Goal: Information Seeking & Learning: Learn about a topic

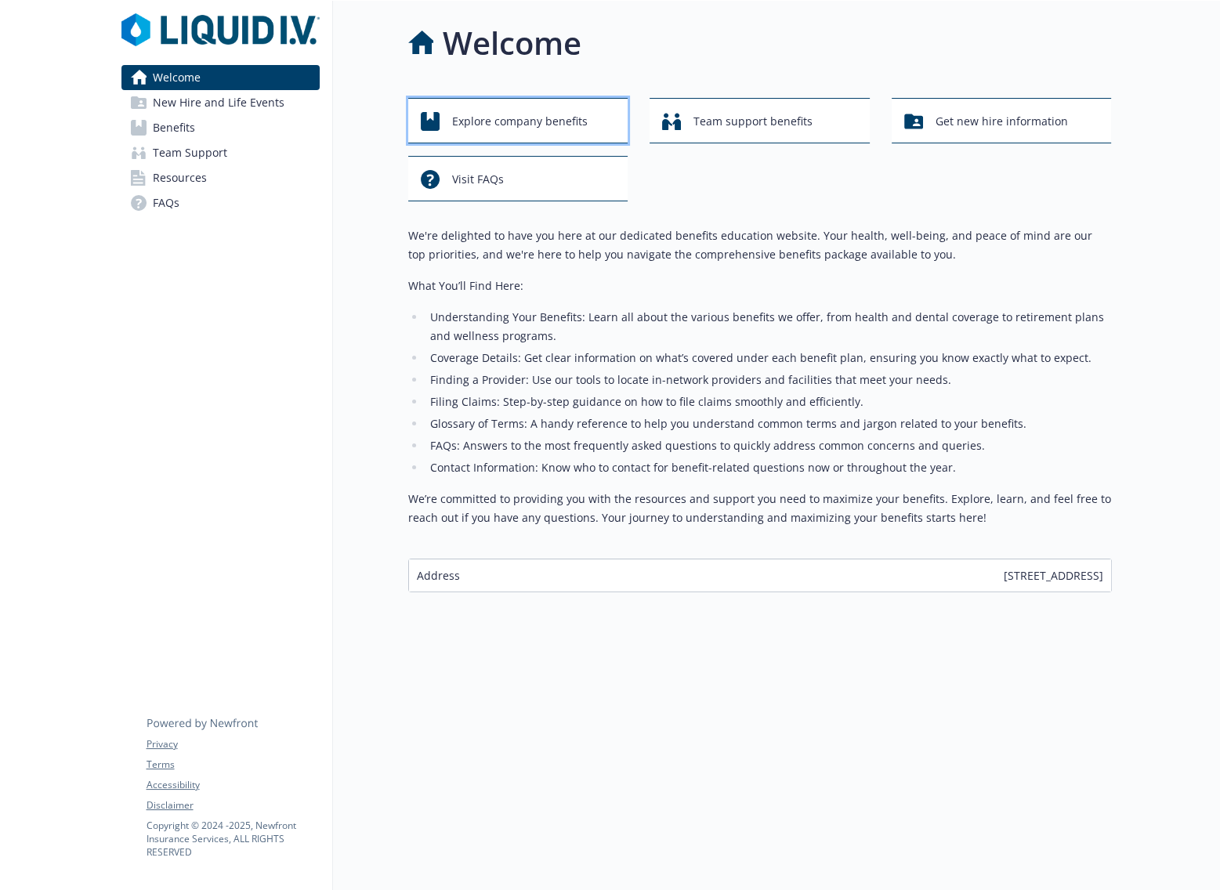
click at [556, 115] on span "Explore company benefits" at bounding box center [520, 122] width 136 height 30
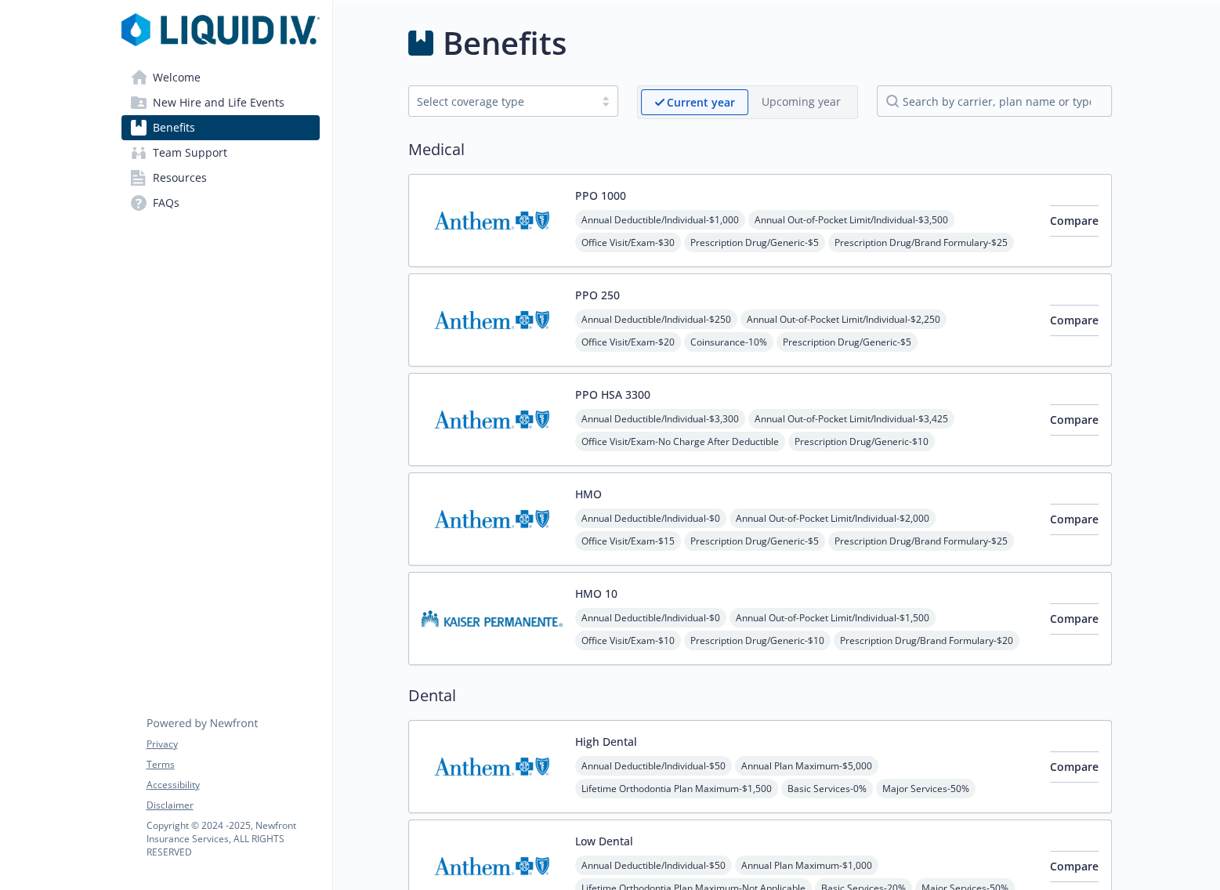
click at [539, 99] on div "Select coverage type" at bounding box center [501, 101] width 169 height 16
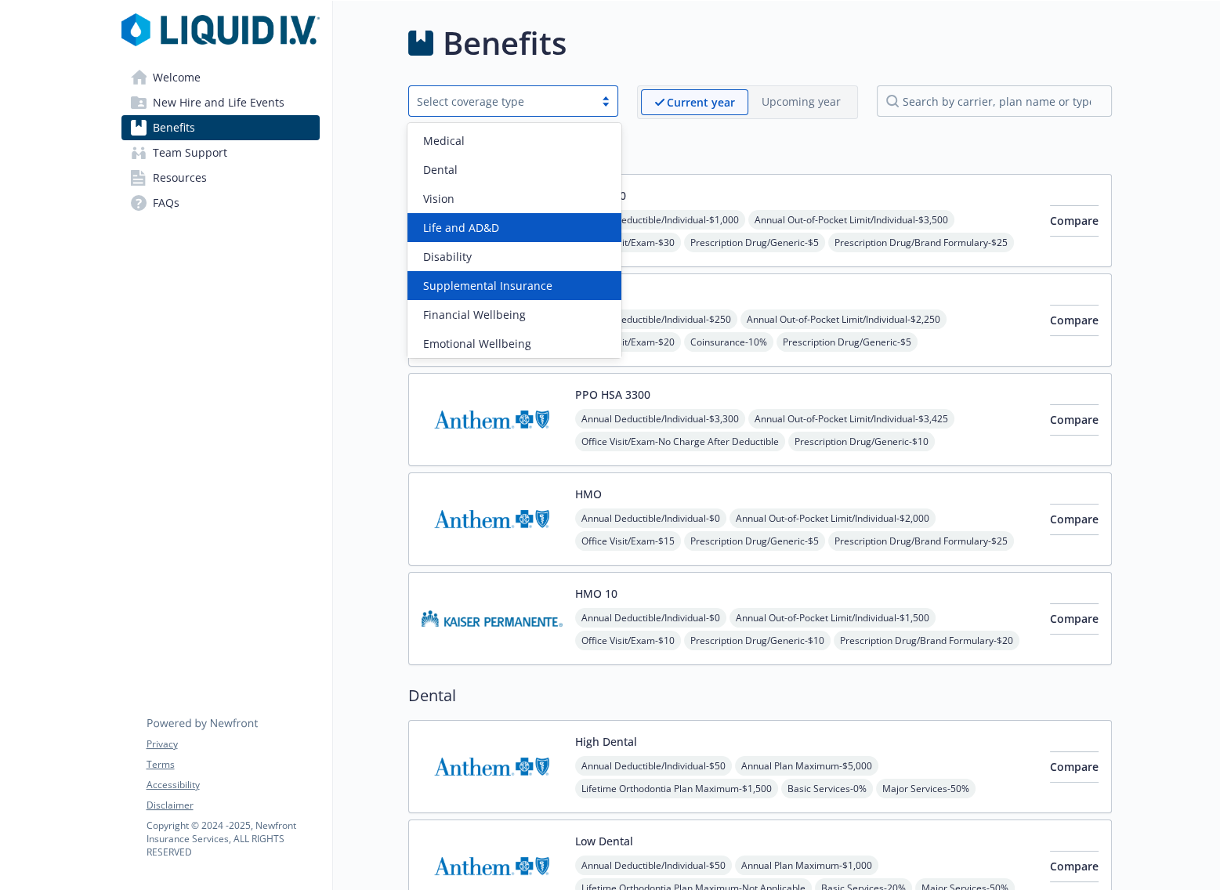
scroll to position [60, 0]
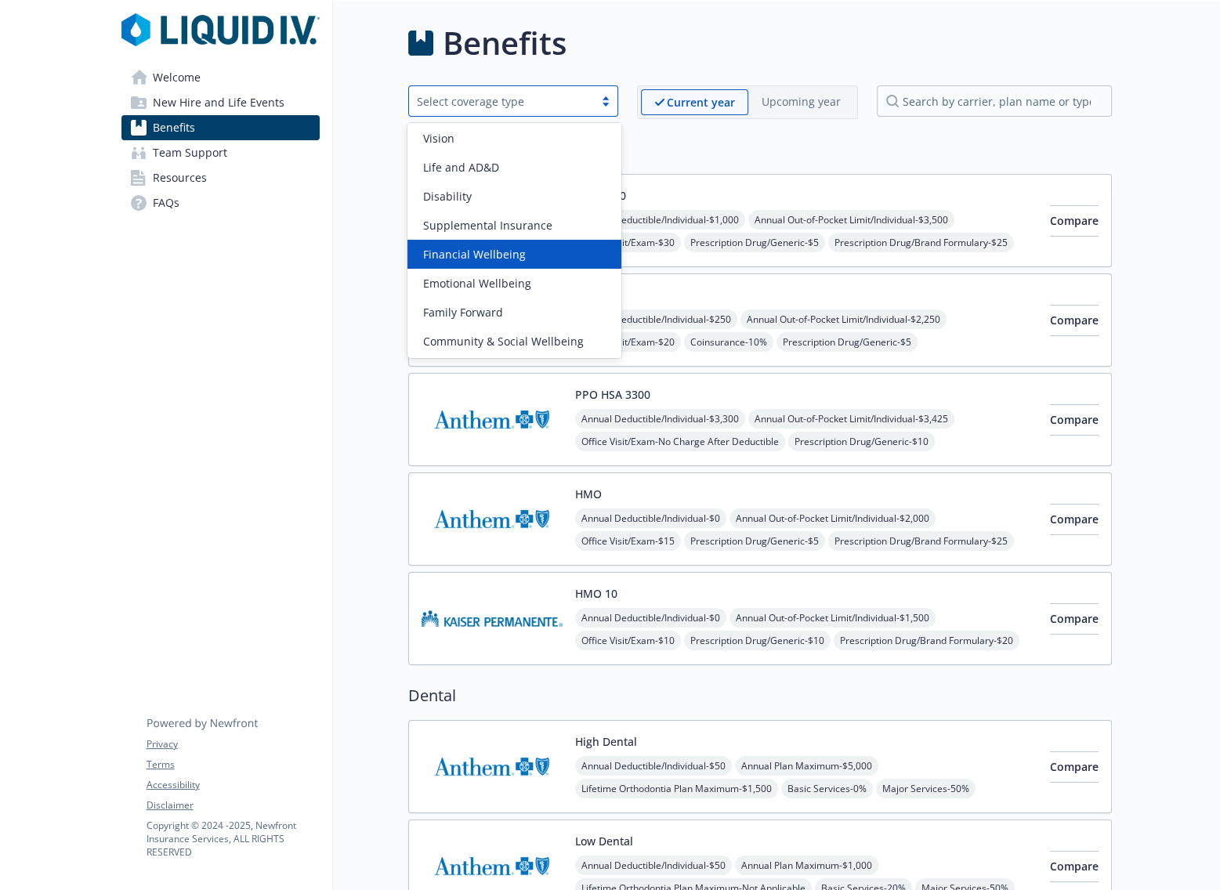
click at [513, 246] on span "Financial Wellbeing" at bounding box center [474, 254] width 103 height 16
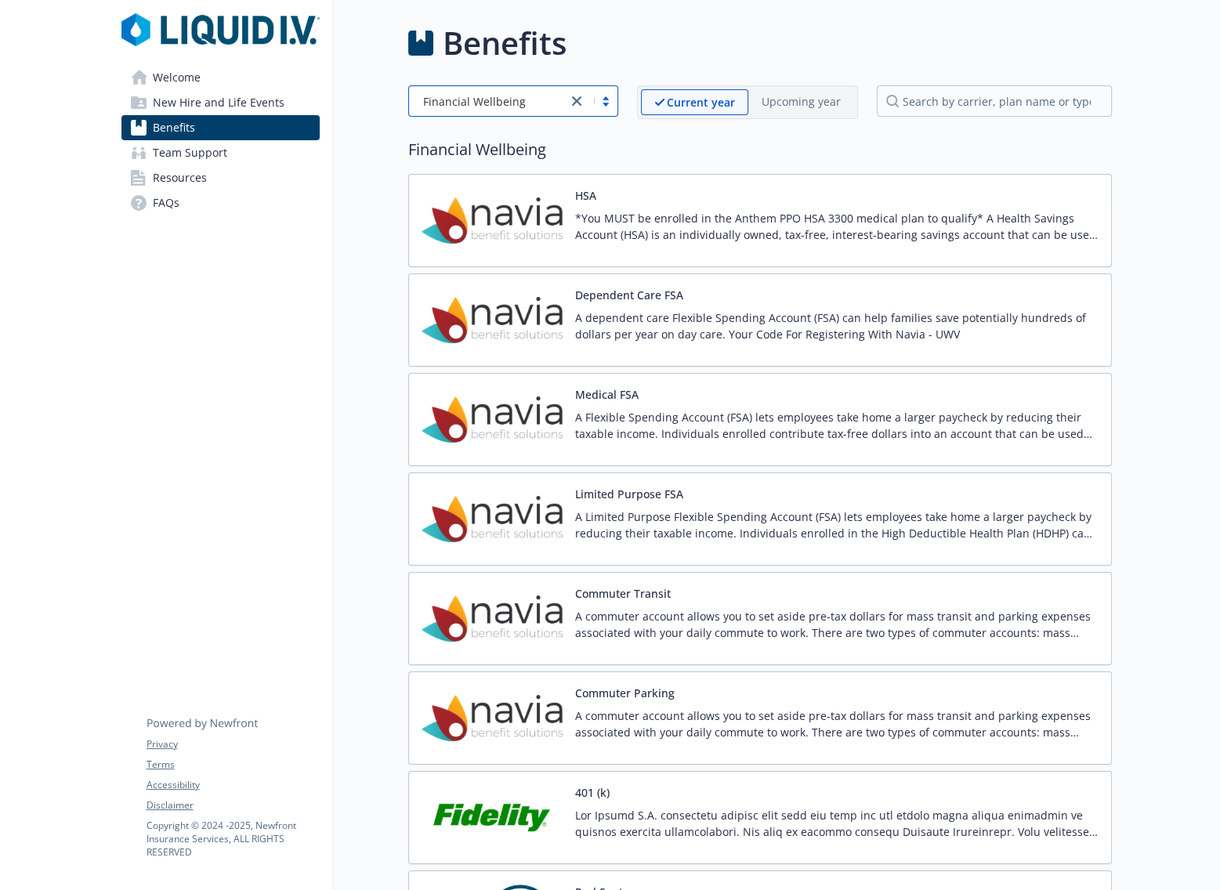
click at [589, 201] on button "HSA" at bounding box center [585, 195] width 21 height 16
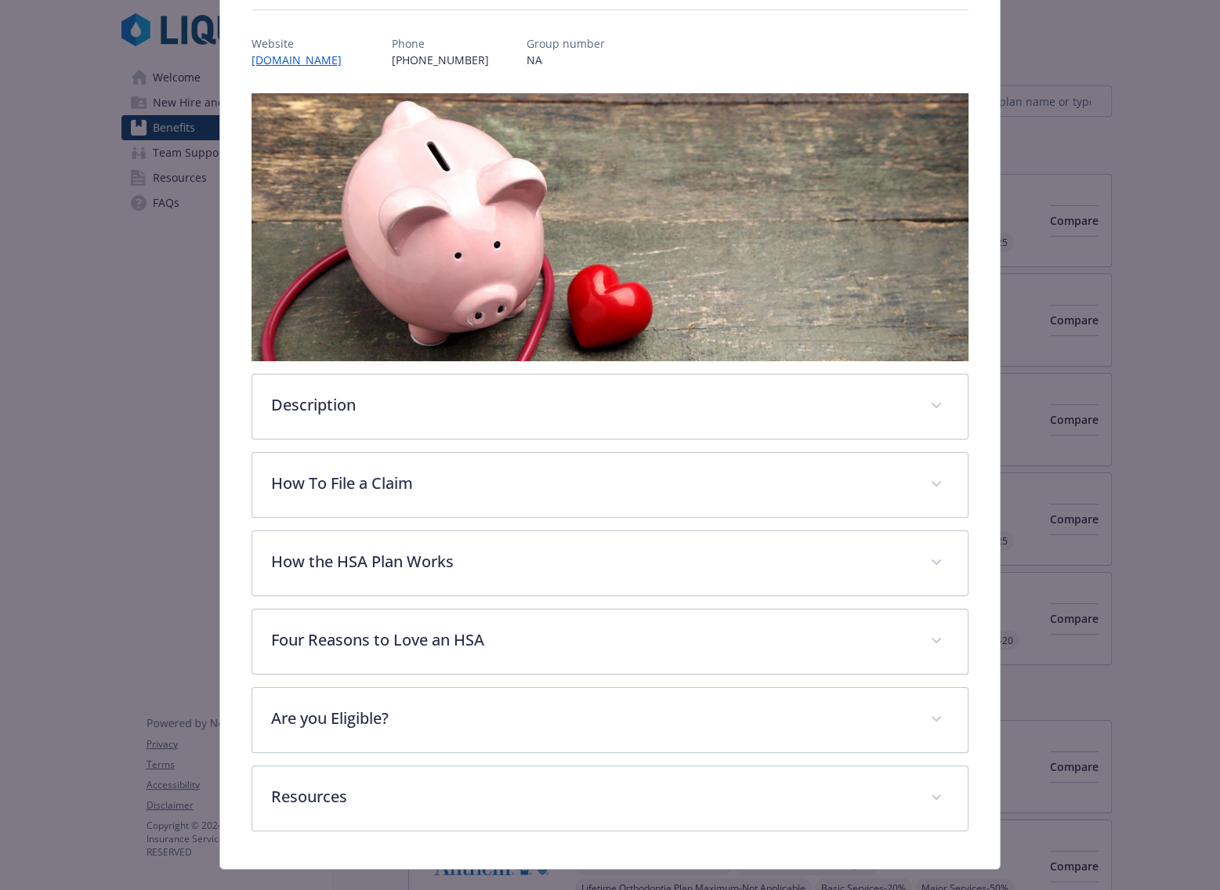
scroll to position [196, 0]
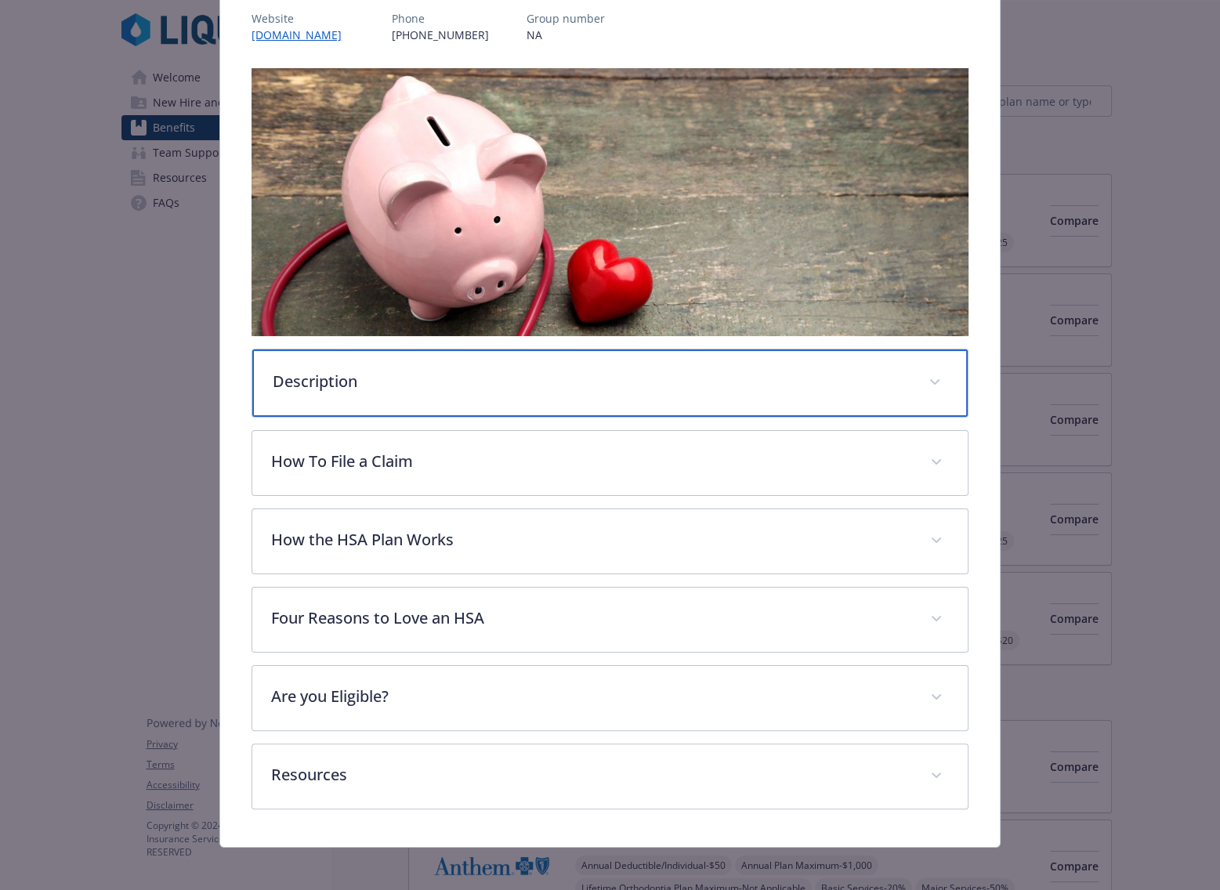
click at [470, 386] on p "Description" at bounding box center [591, 382] width 636 height 24
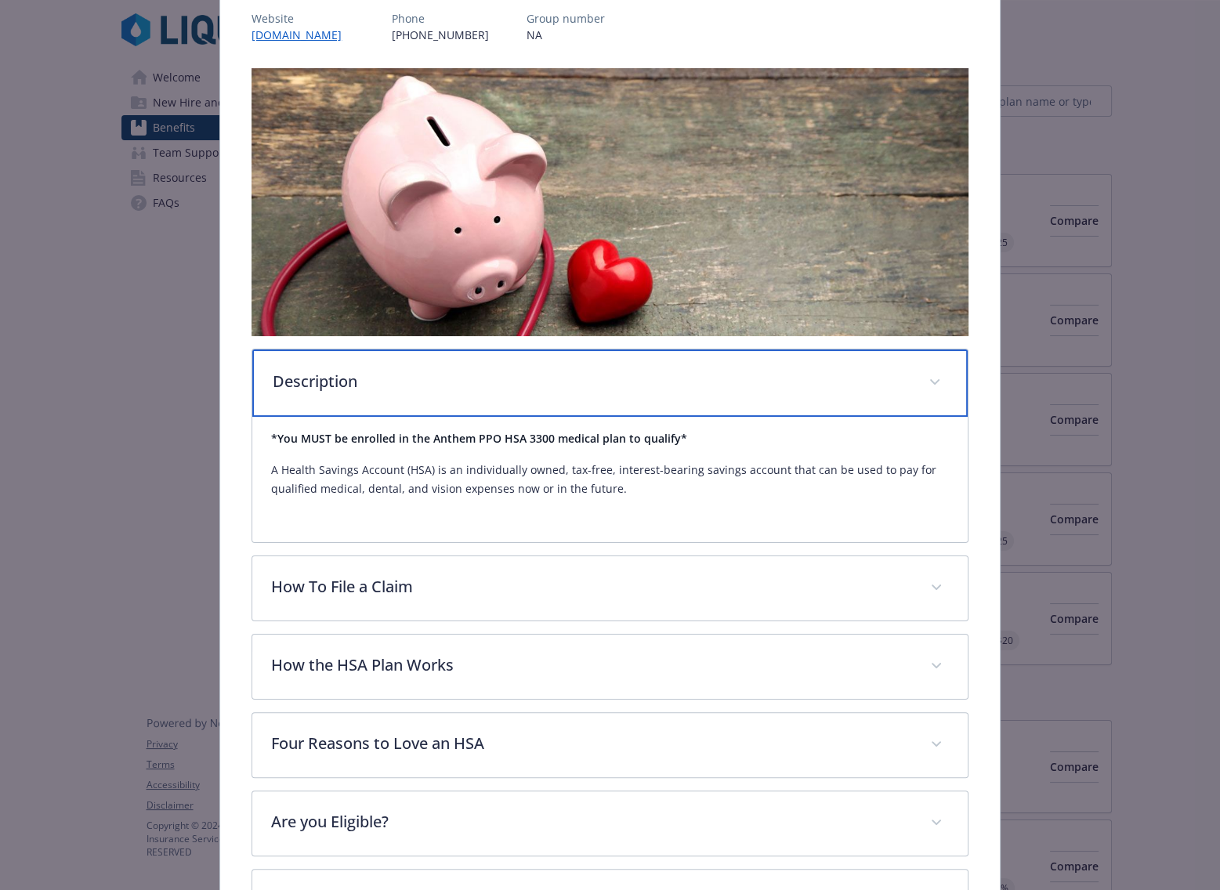
click at [470, 386] on p "Description" at bounding box center [591, 382] width 636 height 24
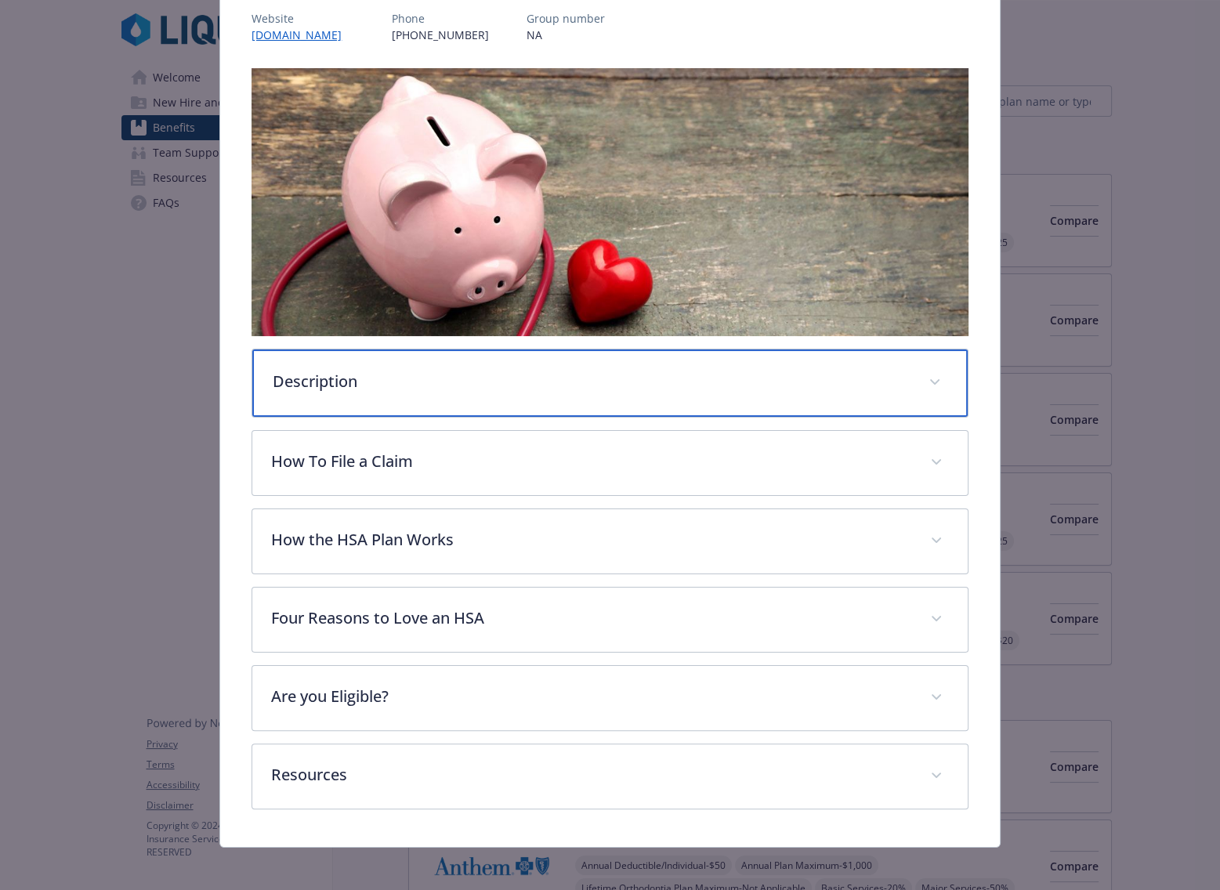
scroll to position [199, 0]
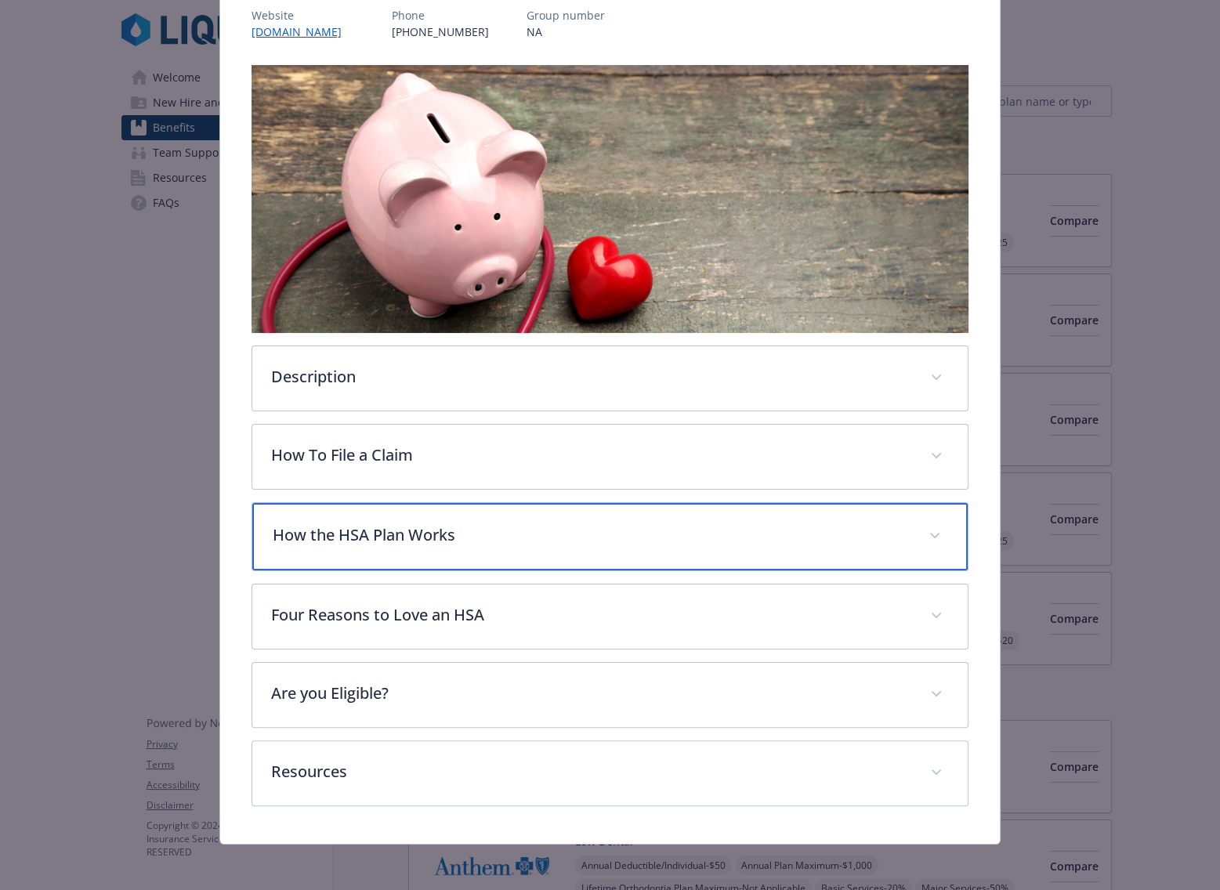
click at [509, 539] on p "How the HSA Plan Works" at bounding box center [591, 536] width 636 height 24
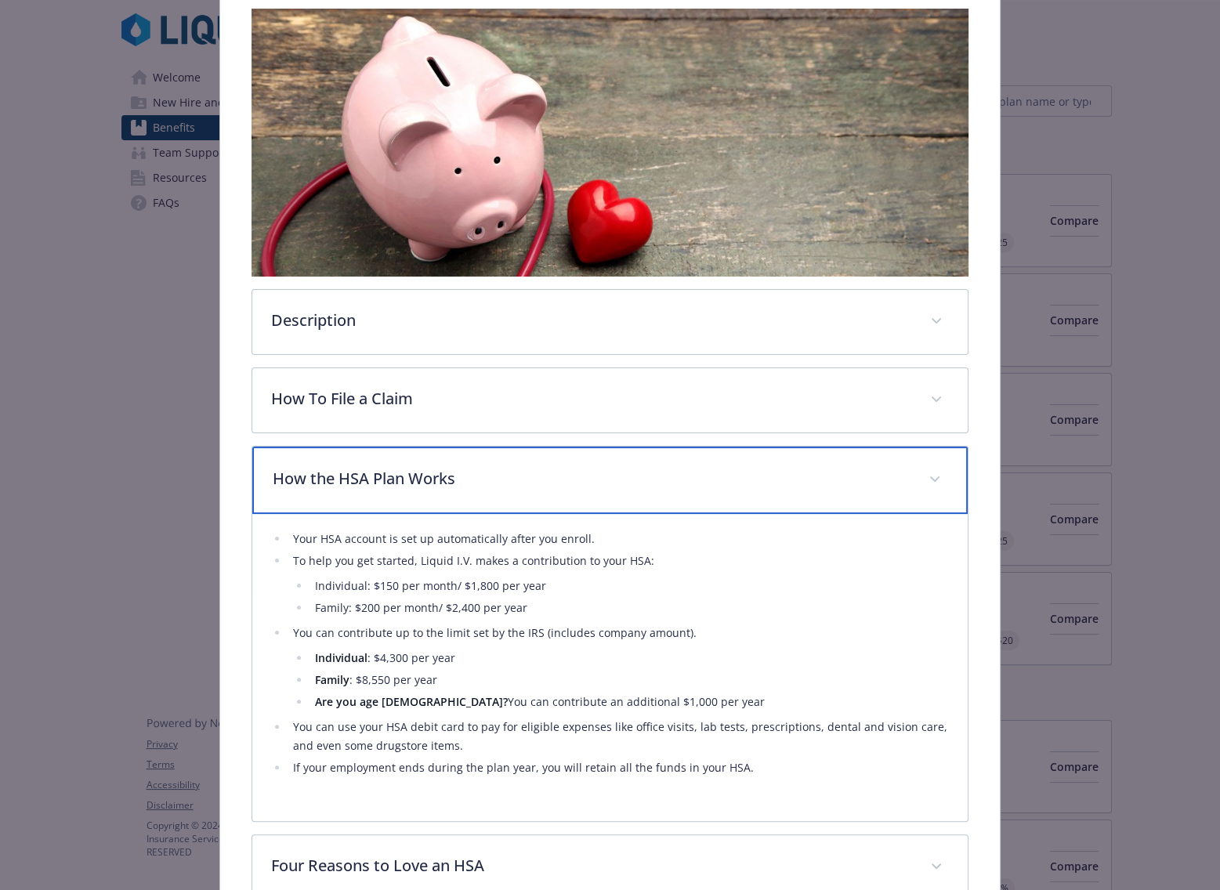
scroll to position [314, 0]
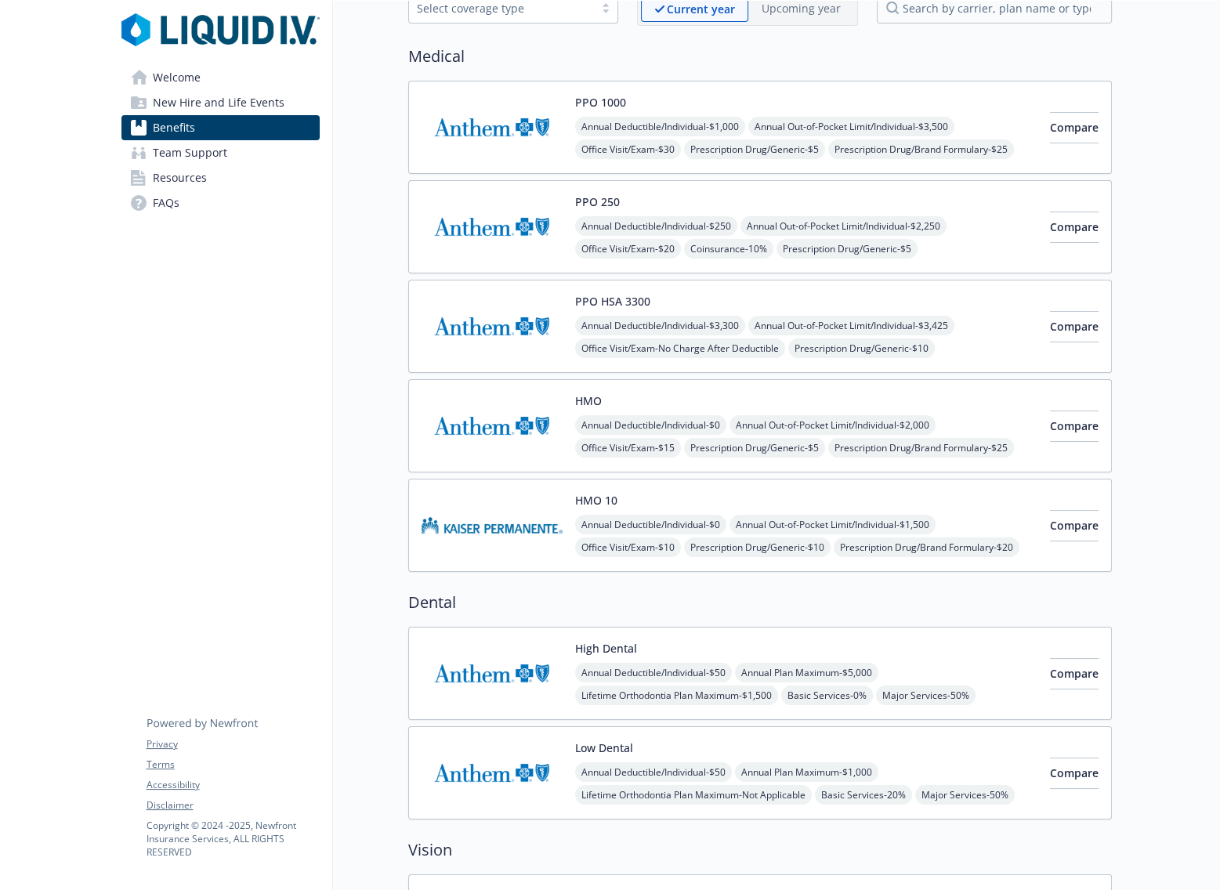
scroll to position [314, 0]
